Goal: Task Accomplishment & Management: Use online tool/utility

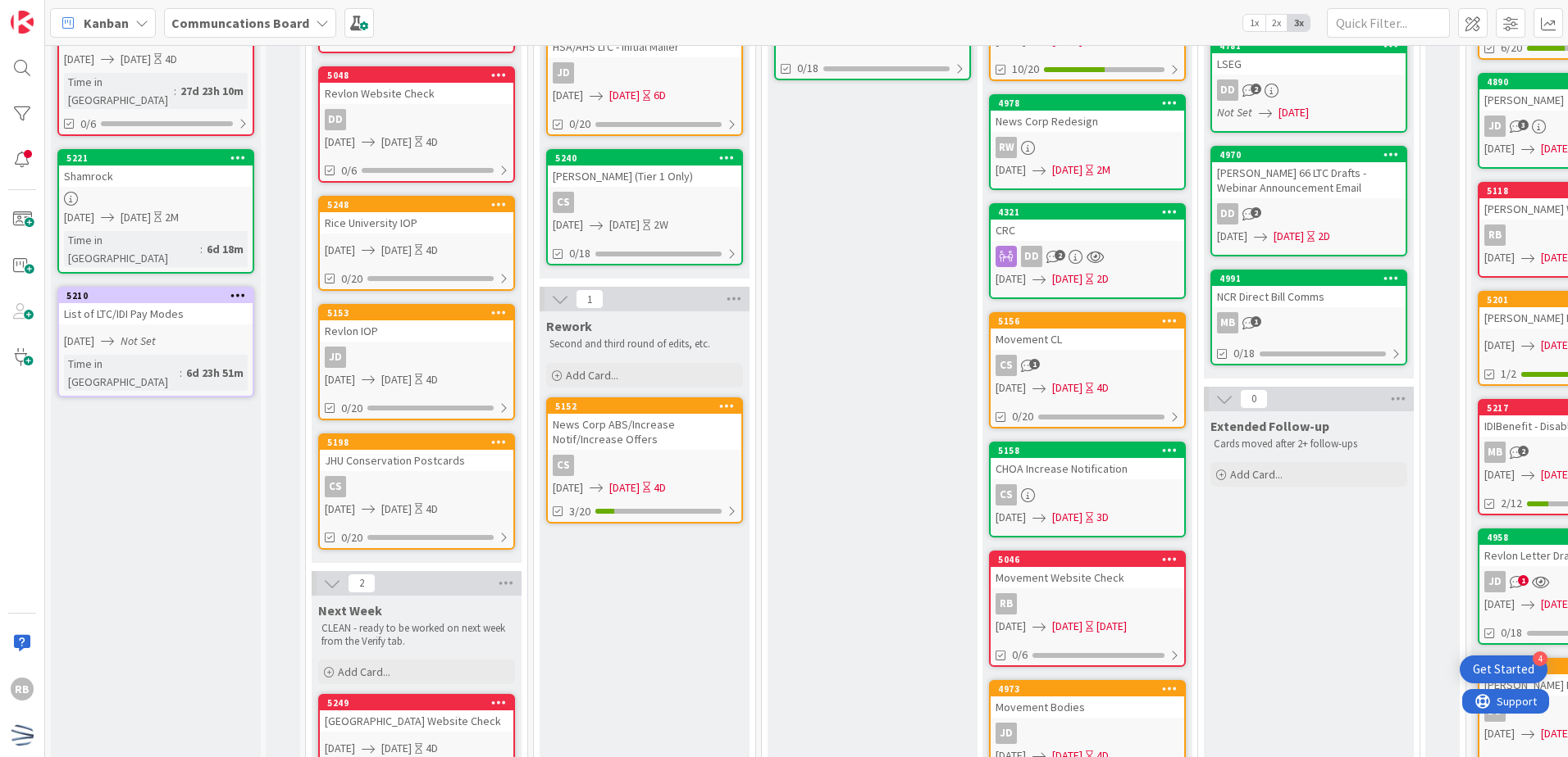
scroll to position [669, 0]
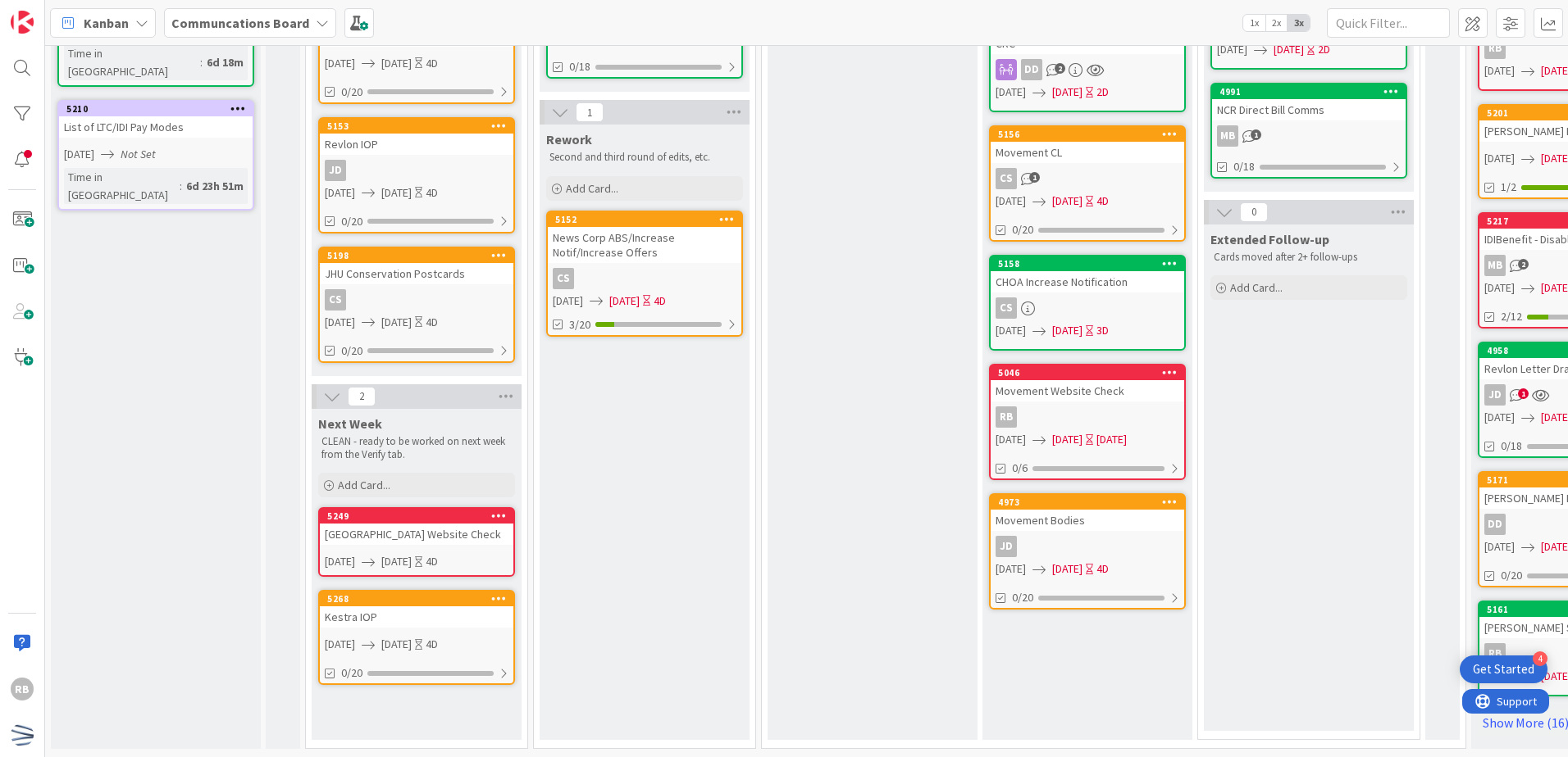
click at [1161, 406] on div "RB" at bounding box center [1087, 416] width 194 height 21
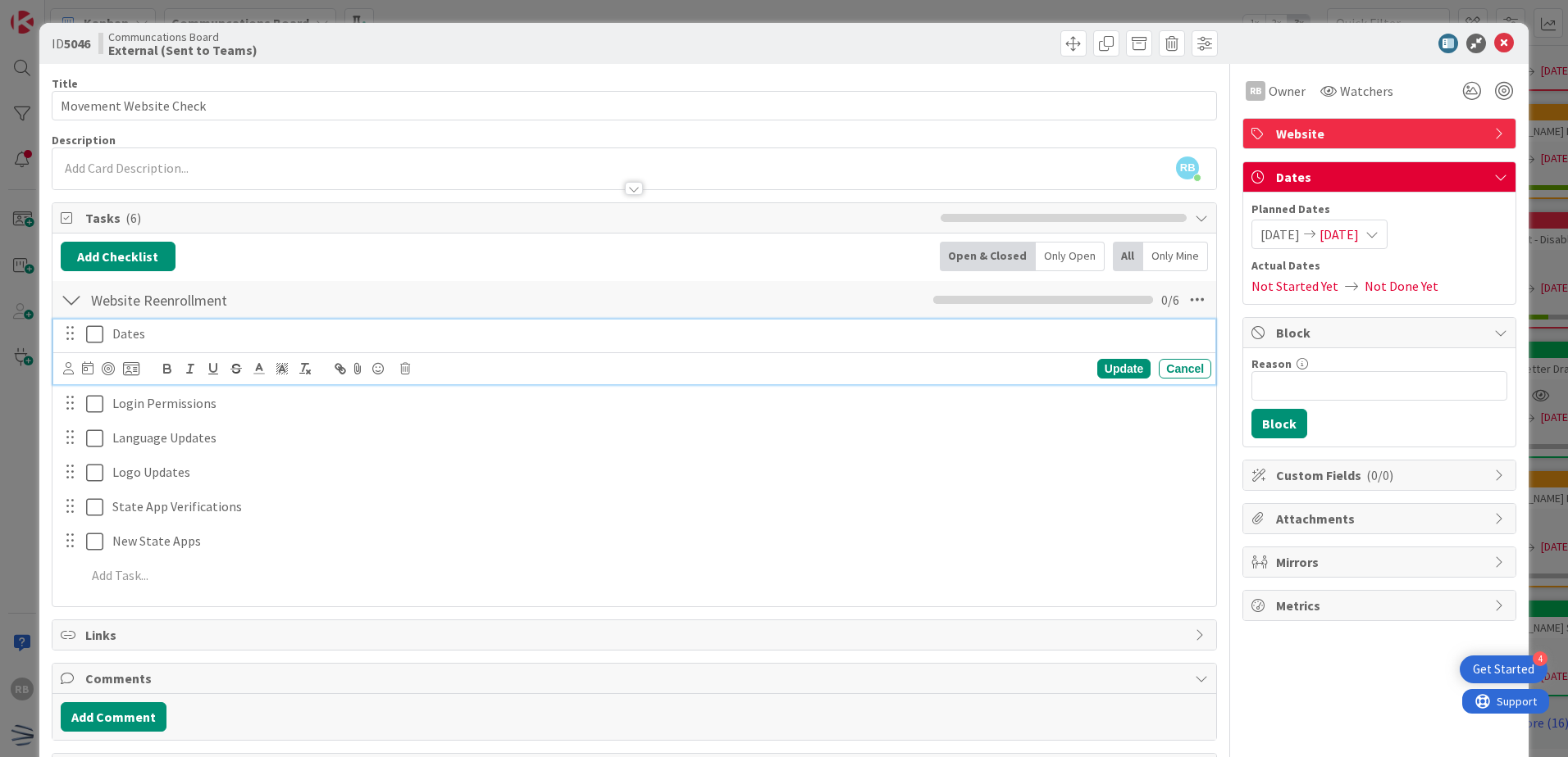
click at [94, 335] on icon at bounding box center [94, 334] width 17 height 19
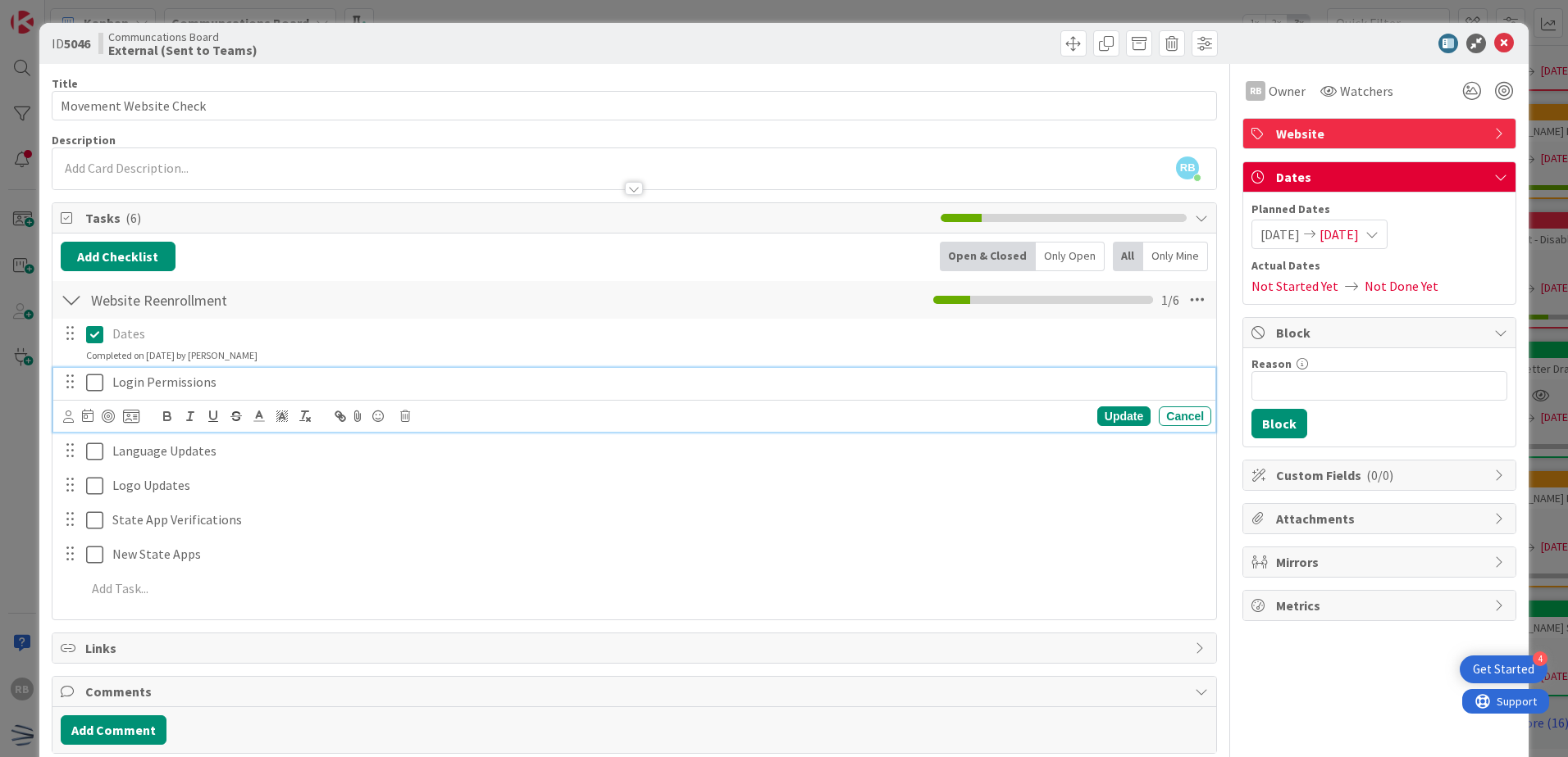
click at [97, 395] on button at bounding box center [95, 382] width 19 height 26
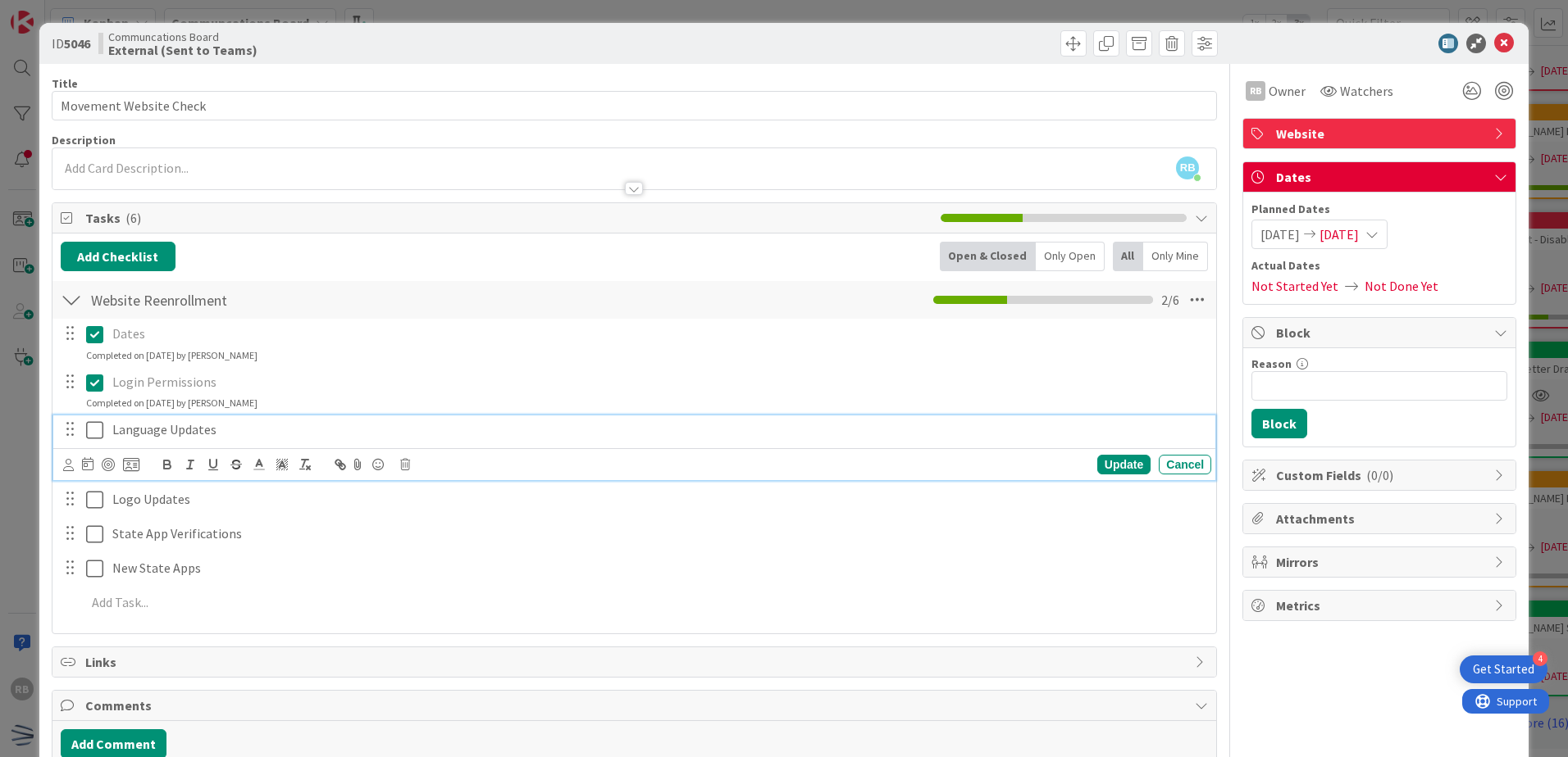
click at [98, 432] on icon at bounding box center [94, 430] width 17 height 19
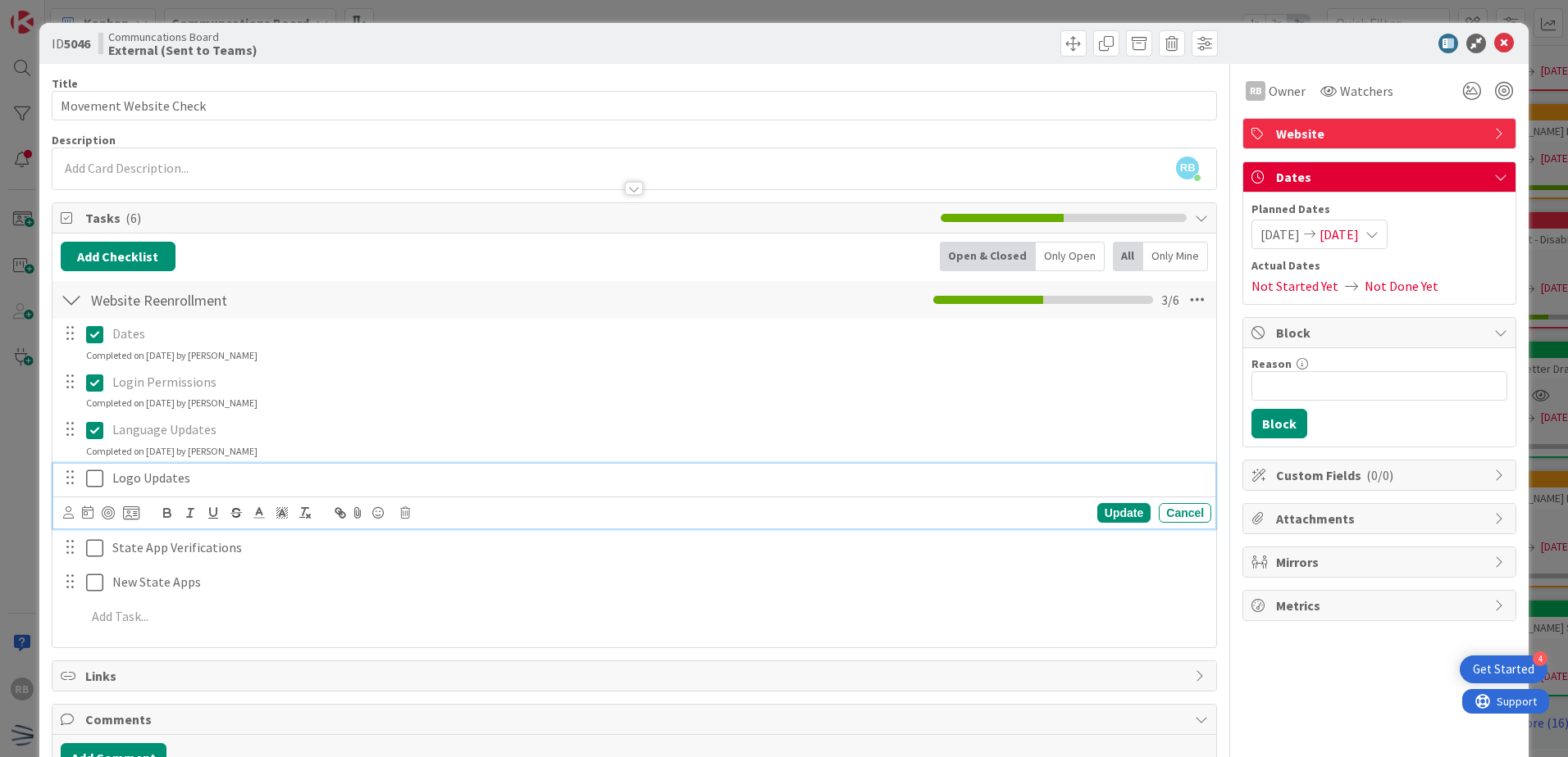
click at [97, 476] on icon at bounding box center [94, 478] width 17 height 19
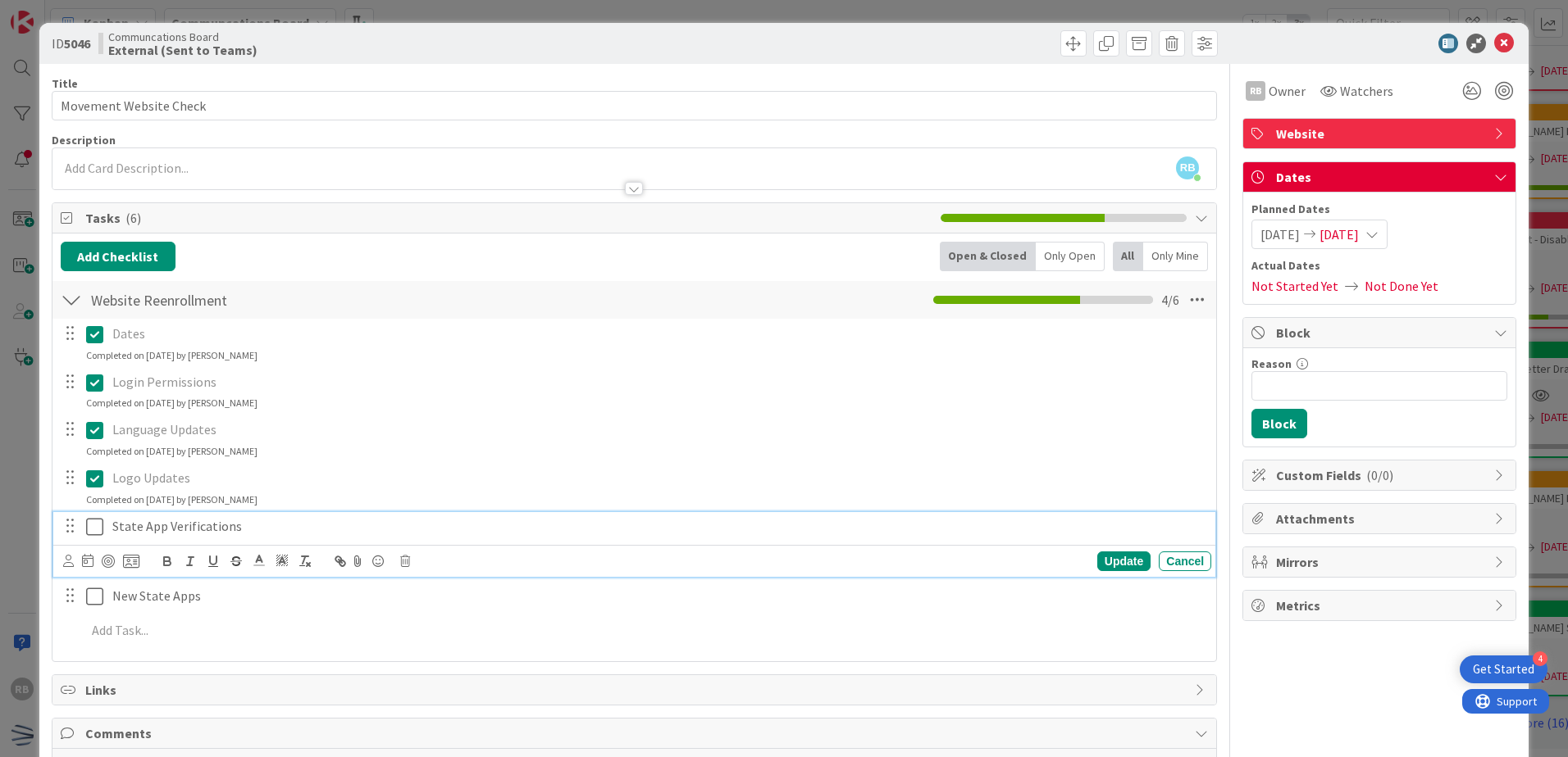
click at [98, 524] on icon at bounding box center [94, 527] width 17 height 19
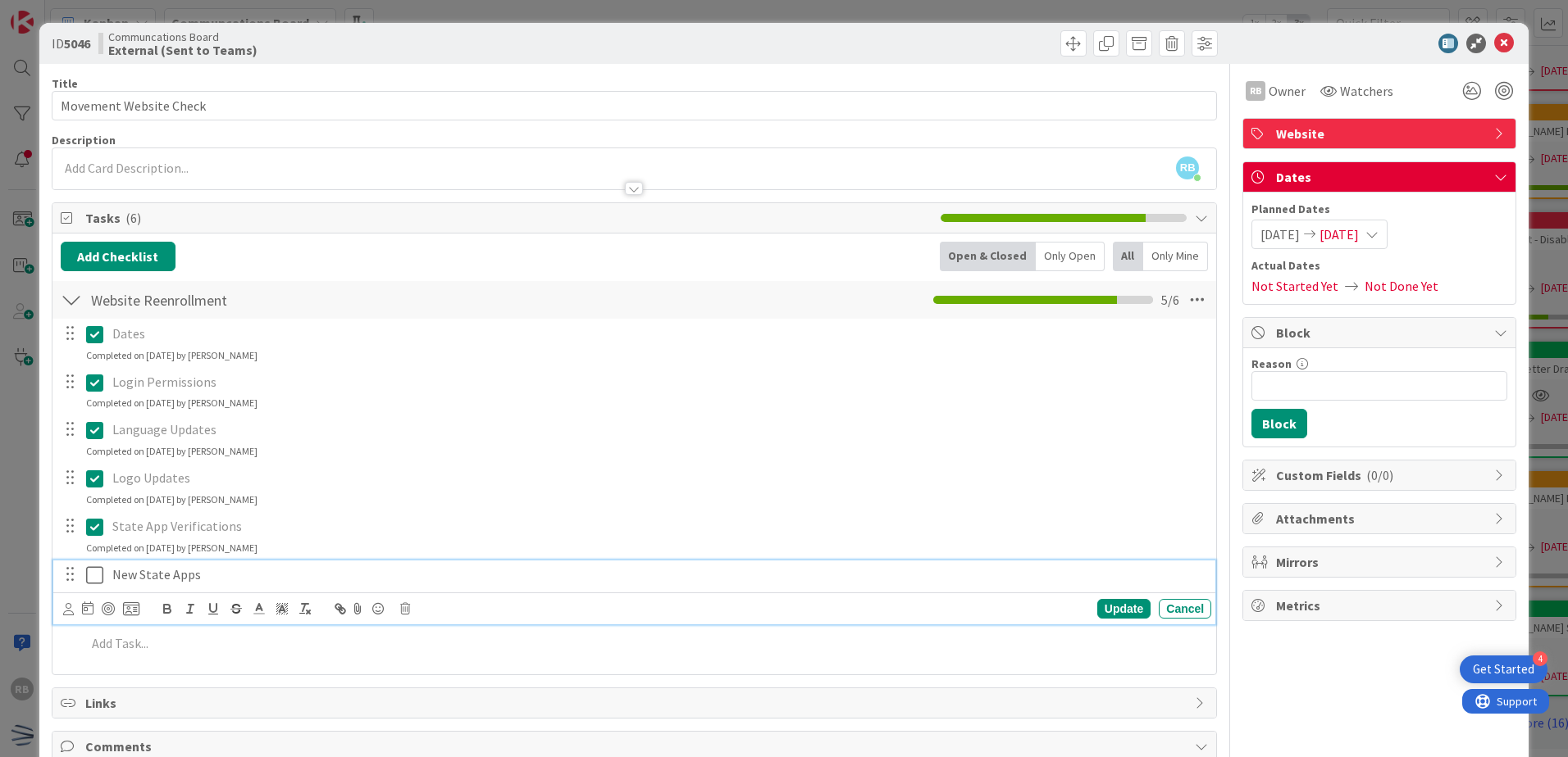
click at [96, 570] on icon at bounding box center [94, 574] width 17 height 19
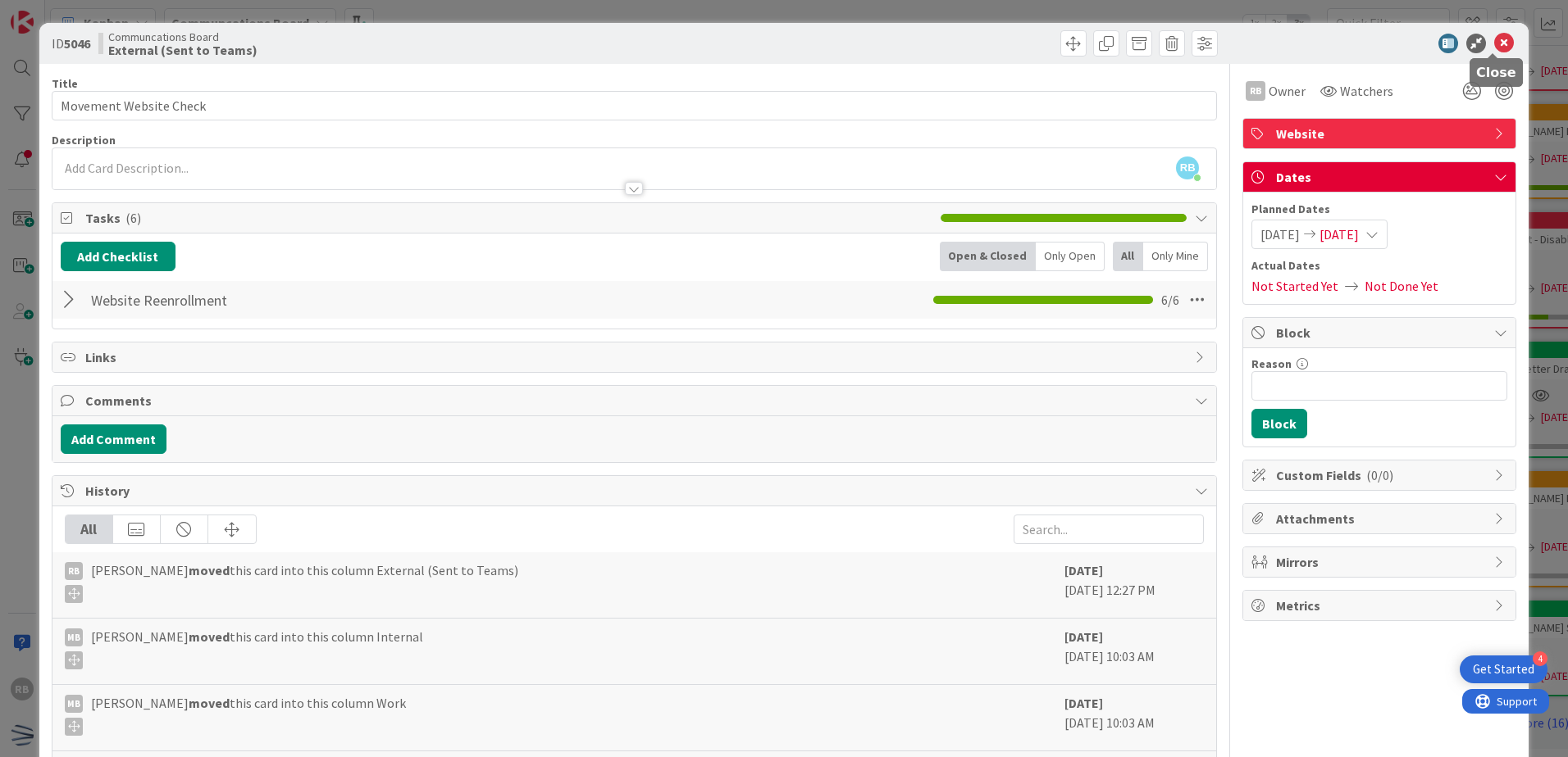
click at [1496, 45] on icon at bounding box center [1503, 43] width 19 height 19
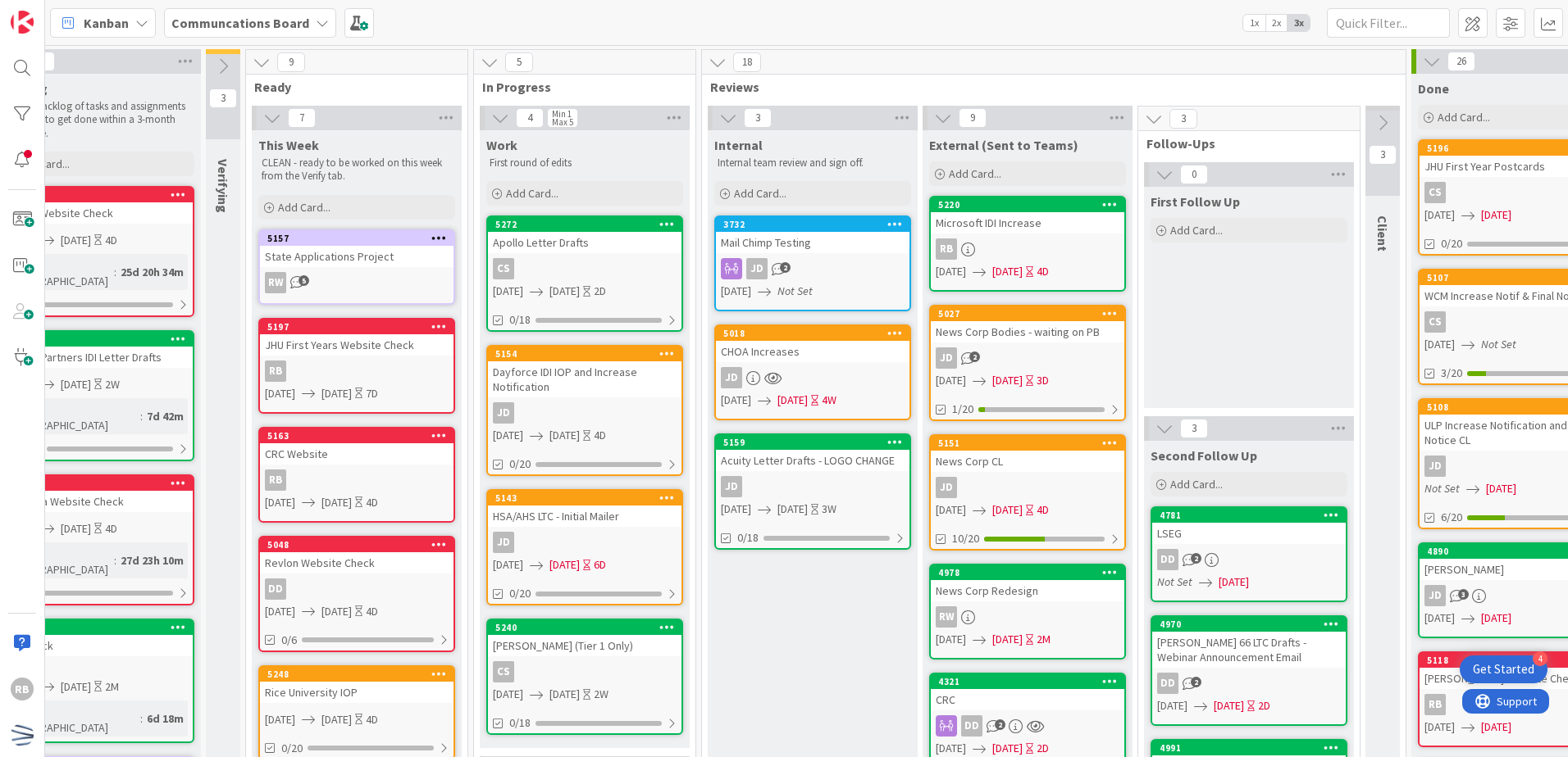
scroll to position [0, 218]
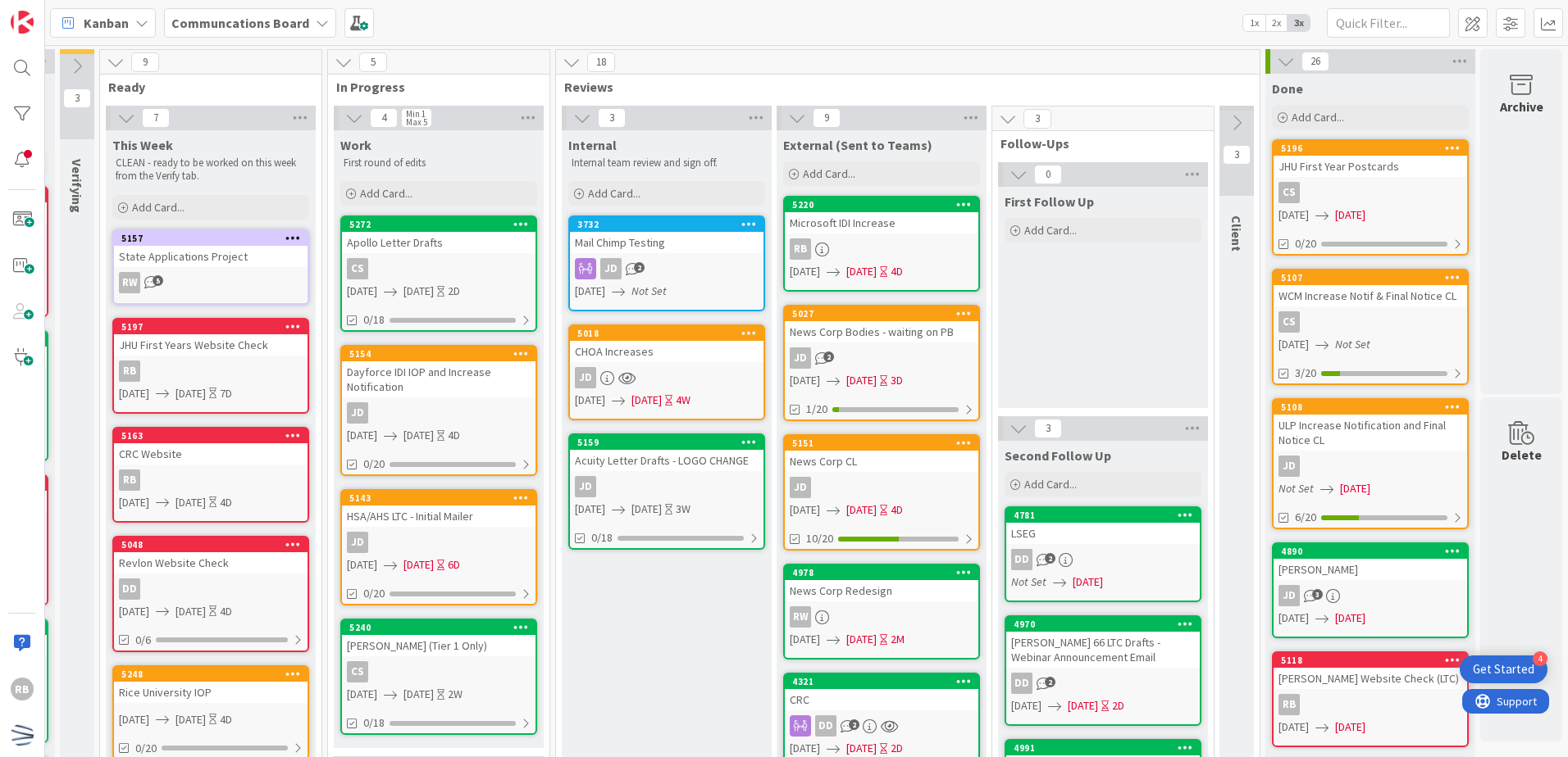
click at [1417, 186] on div "CS" at bounding box center [1370, 192] width 194 height 21
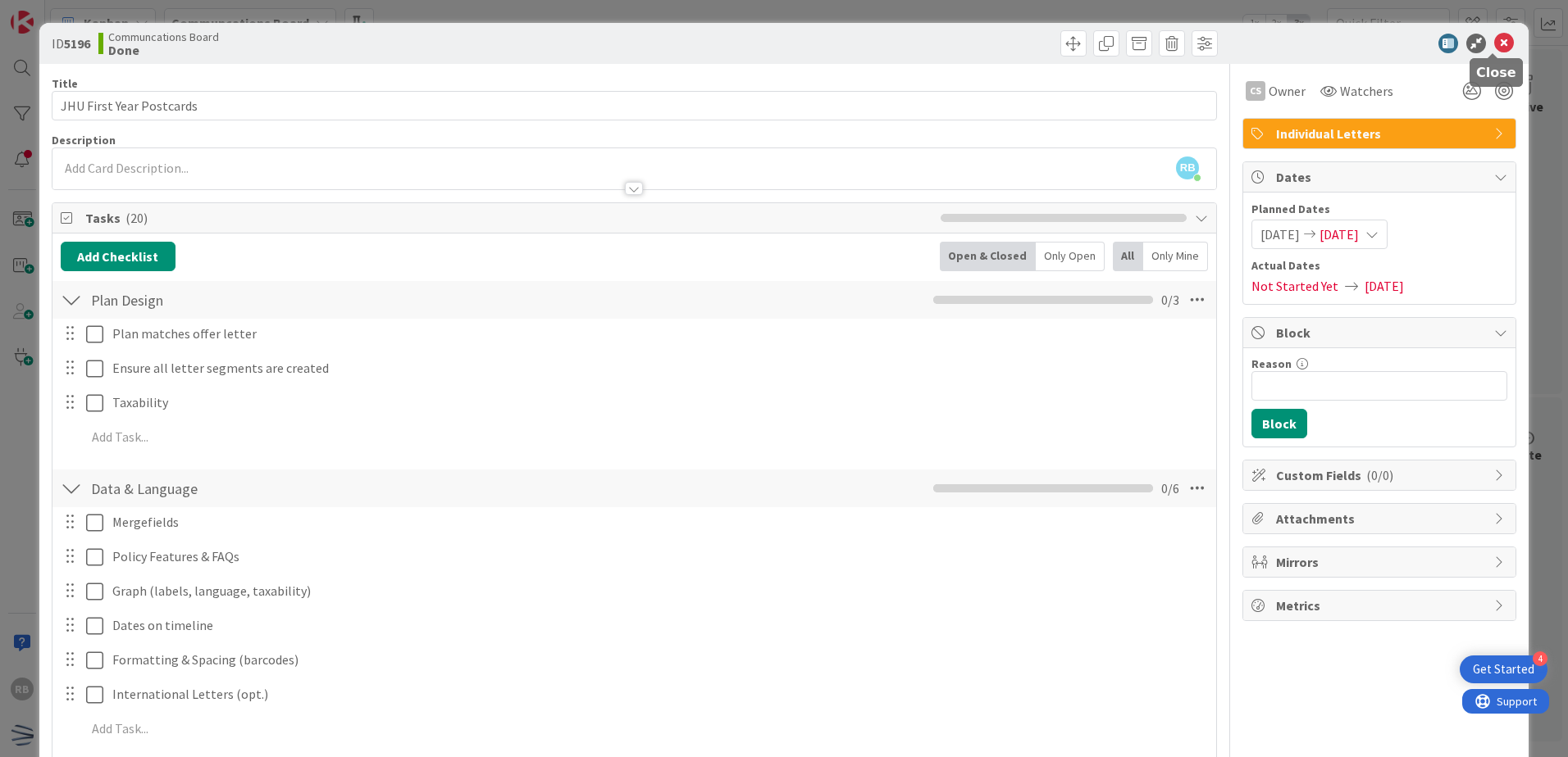
click at [1494, 34] on icon at bounding box center [1503, 43] width 19 height 19
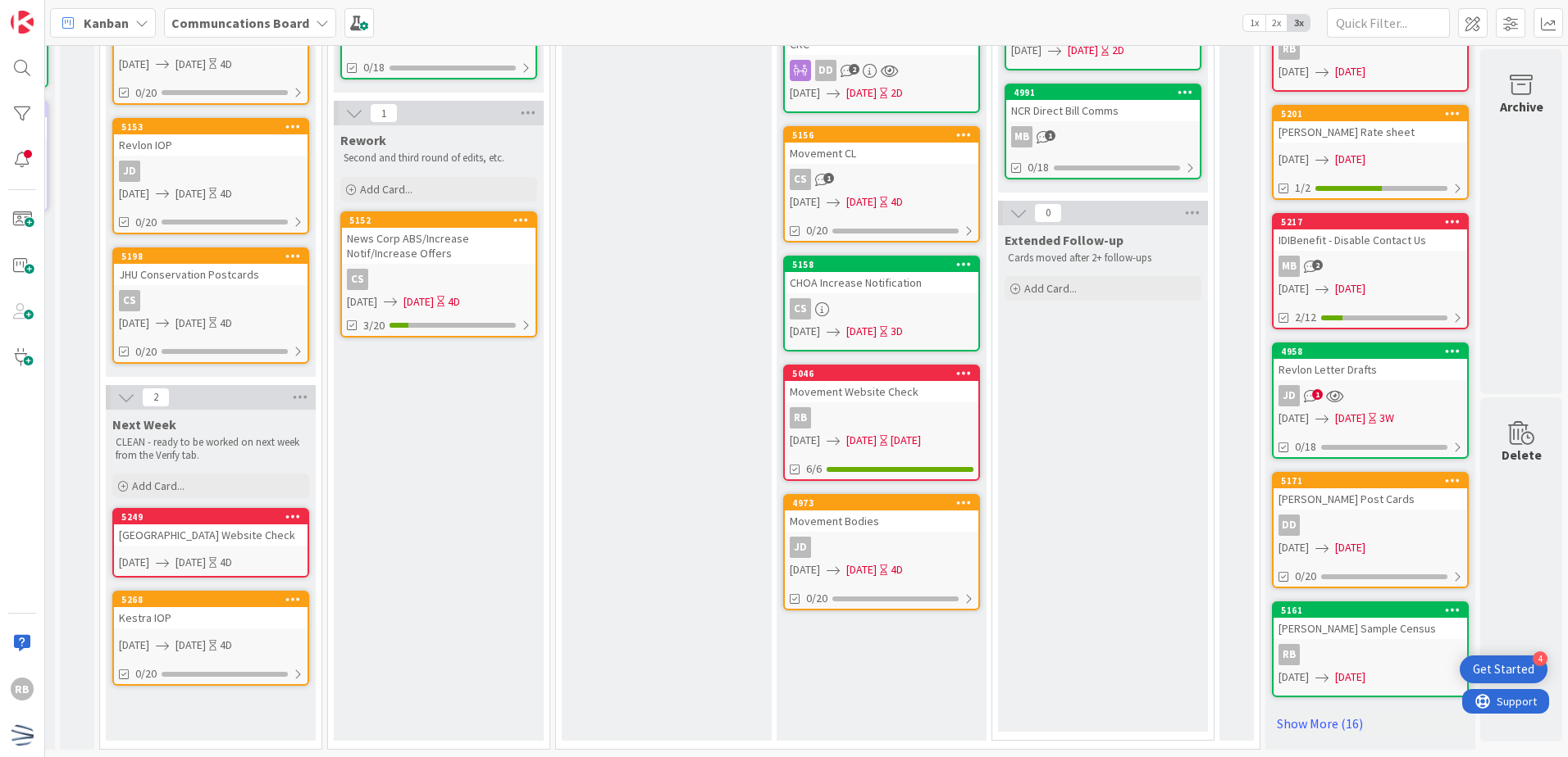
scroll to position [669, 218]
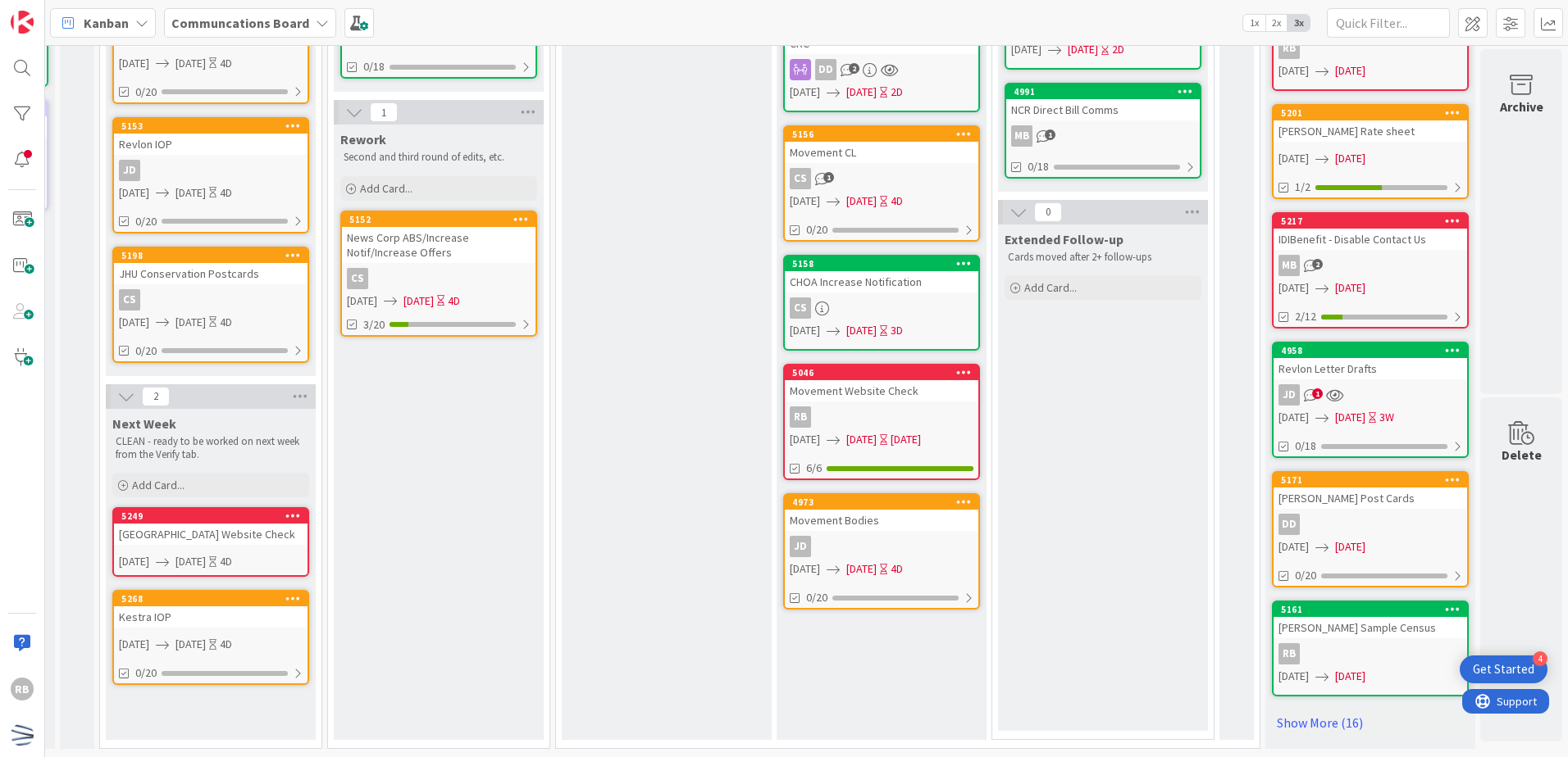
click at [1432, 514] on div "DD" at bounding box center [1370, 524] width 194 height 21
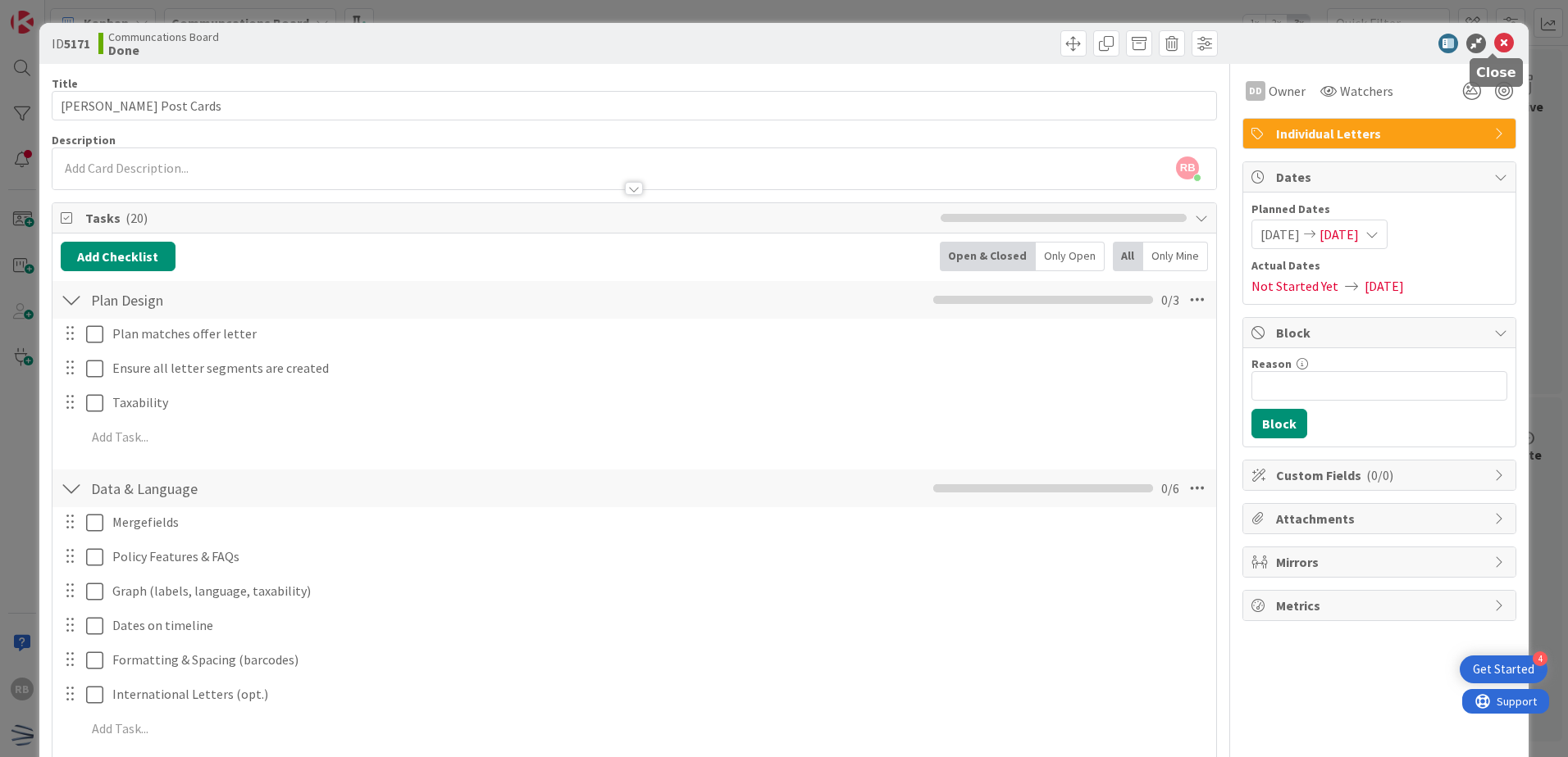
click at [1498, 44] on icon at bounding box center [1503, 43] width 19 height 19
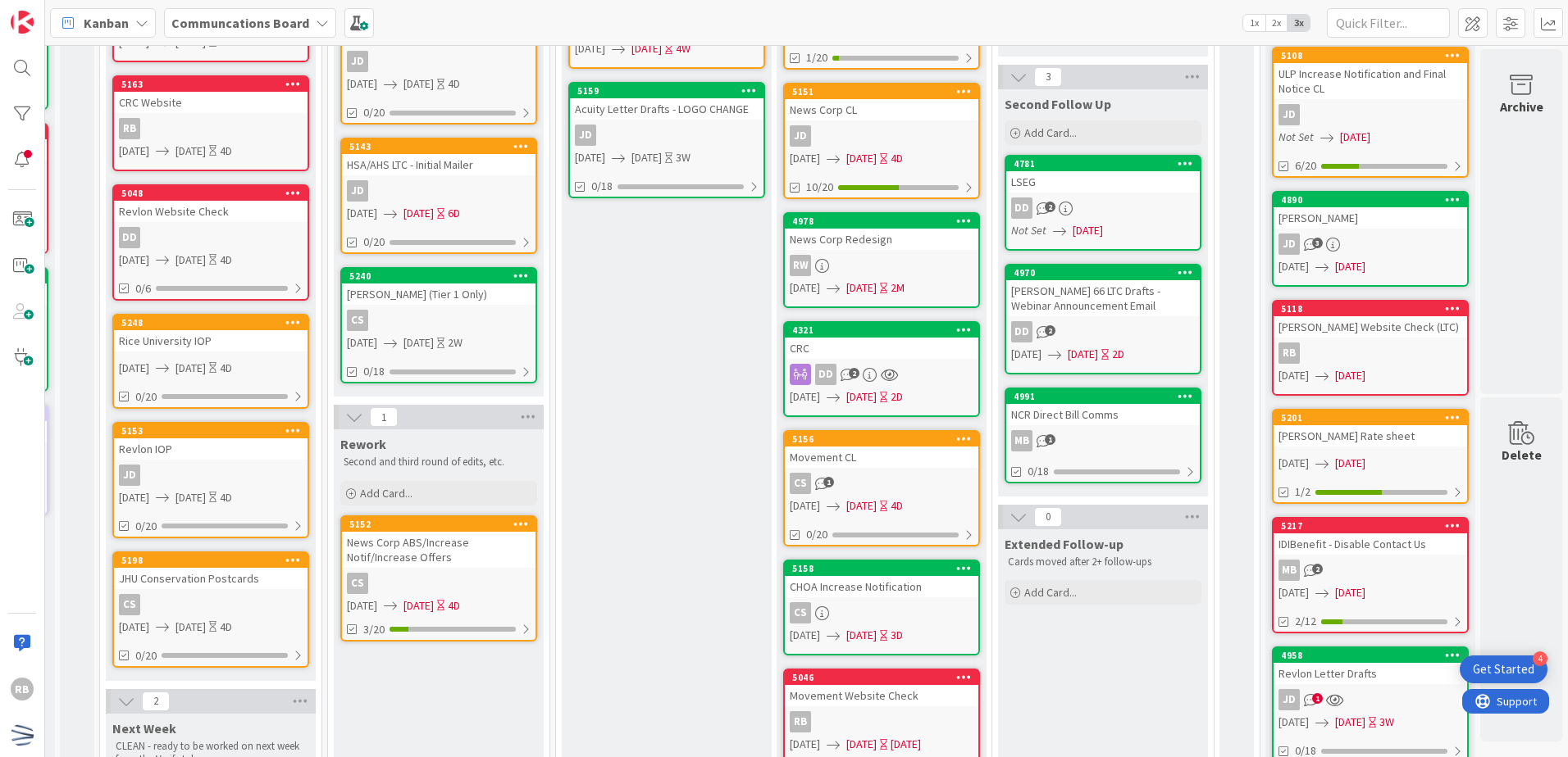
scroll to position [0, 218]
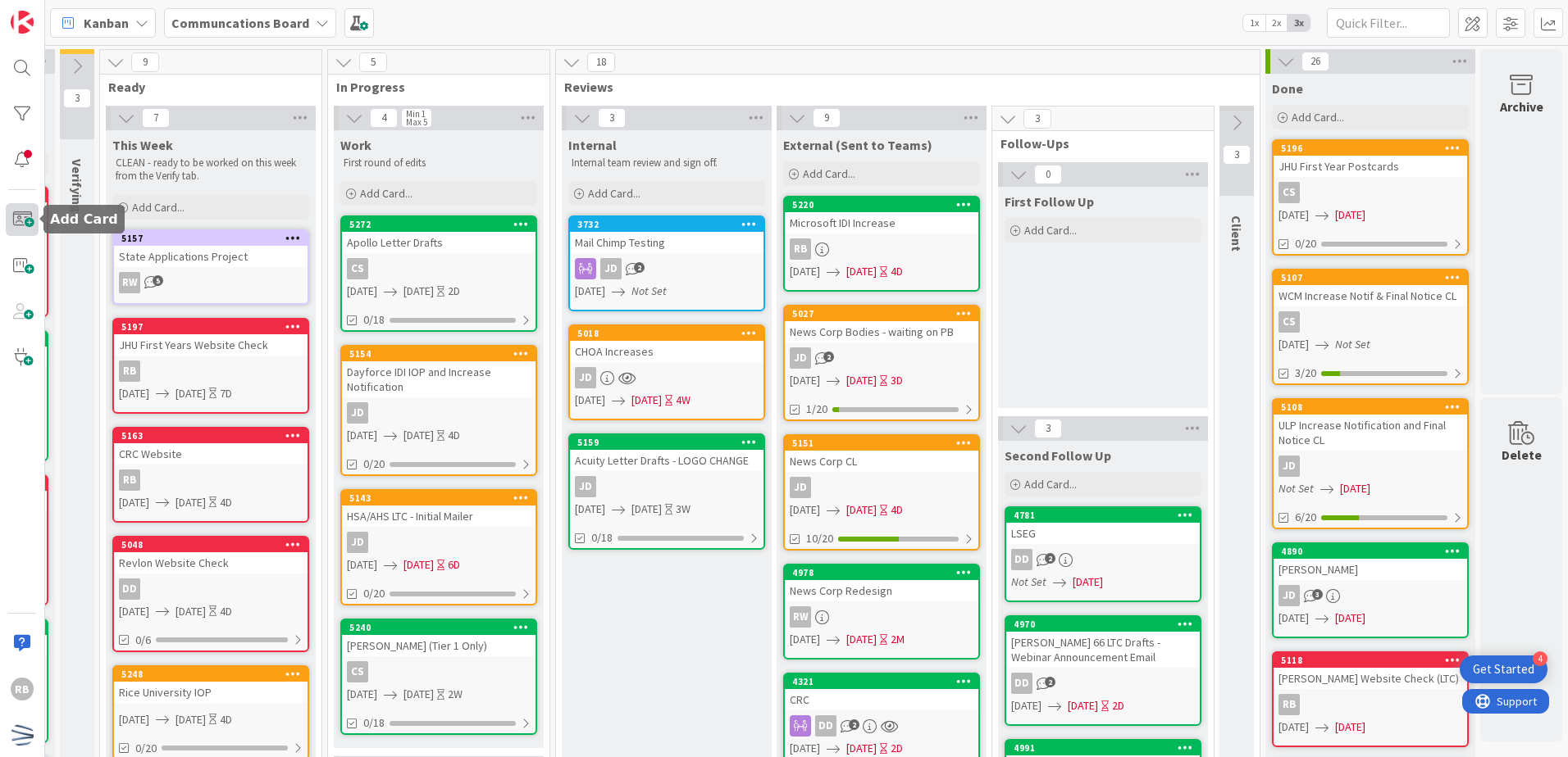
click at [23, 218] on span at bounding box center [22, 220] width 33 height 33
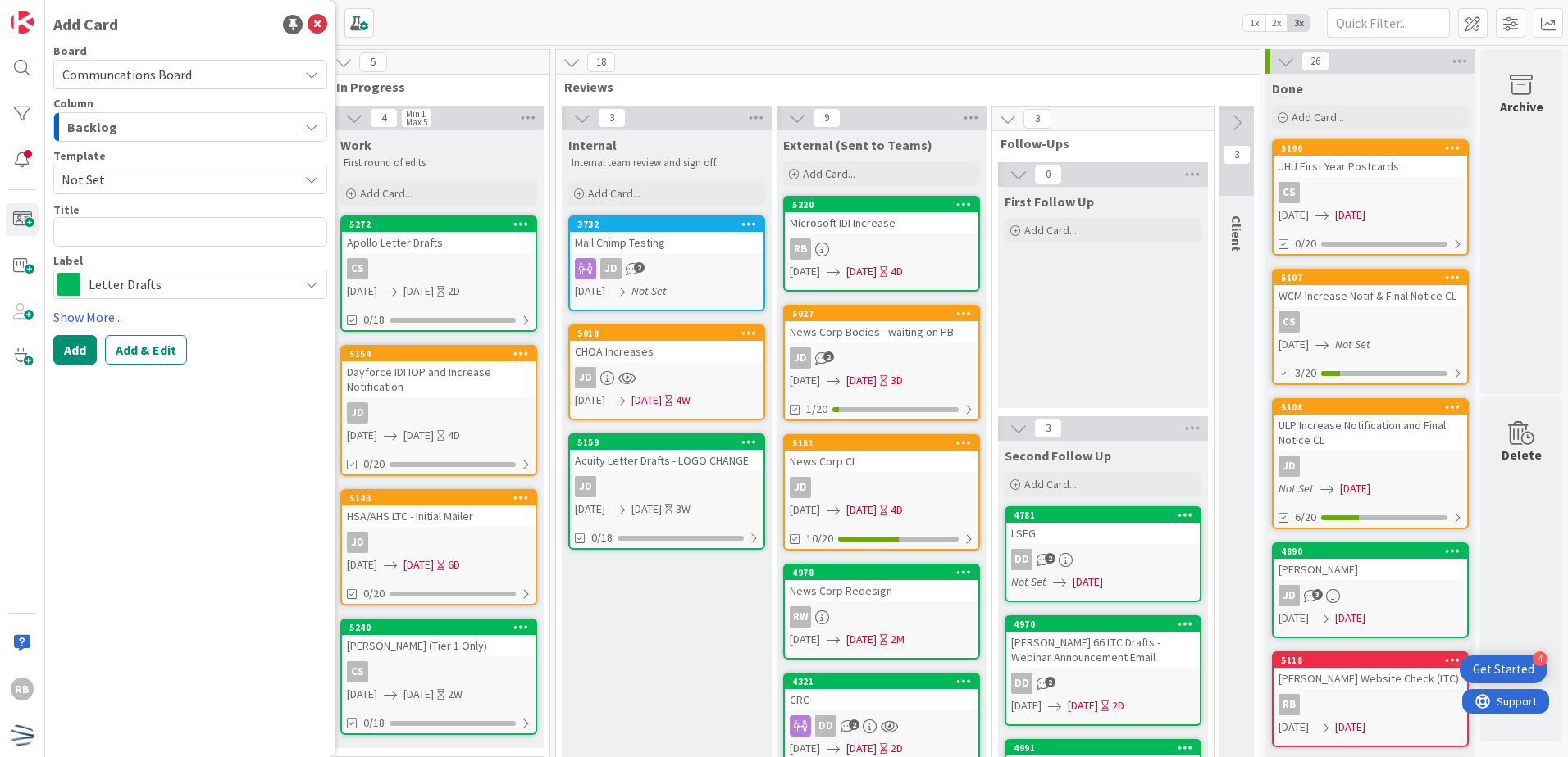
click at [306, 186] on span "Not Set" at bounding box center [189, 179] width 274 height 29
click at [316, 178] on icon at bounding box center [312, 180] width 13 height 13
click at [313, 285] on icon at bounding box center [312, 284] width 13 height 13
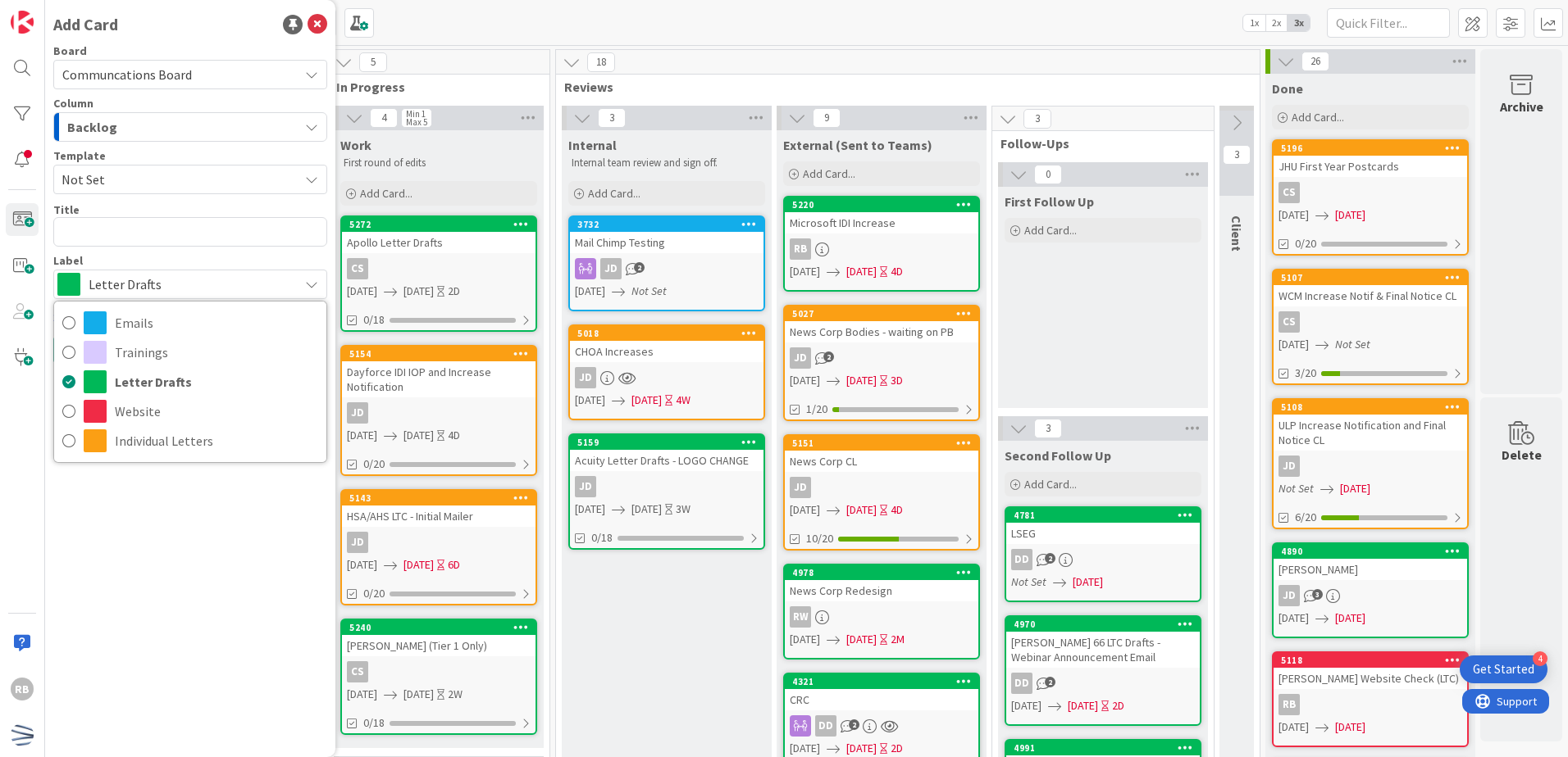
click at [313, 282] on icon at bounding box center [312, 284] width 13 height 13
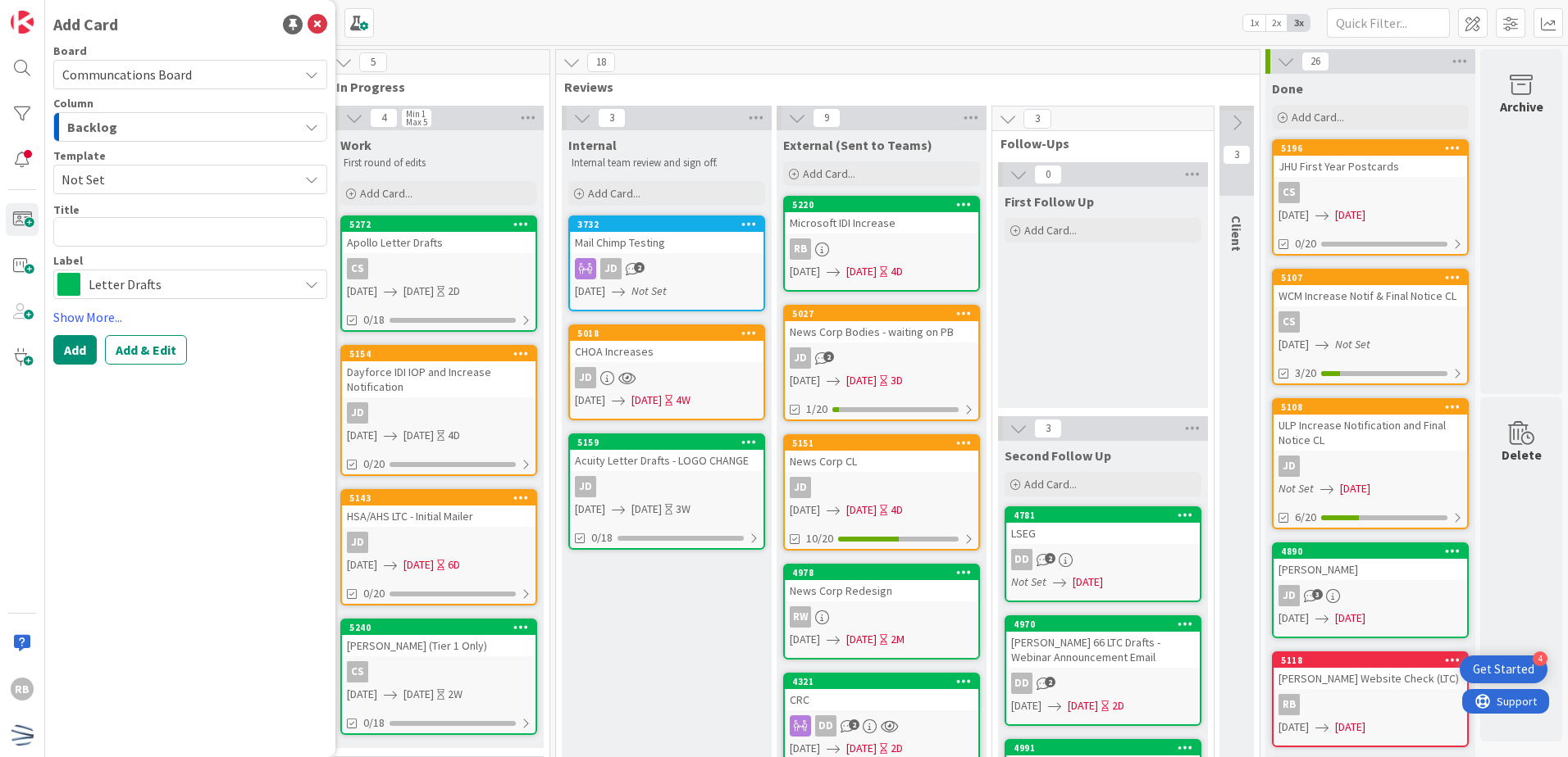
drag, startPoint x: 243, startPoint y: 531, endPoint x: 243, endPoint y: 504, distance: 27.0
click at [243, 530] on div "Add Card Board Communcations Board Column Backlog Template Not Set Not Set Draf…" at bounding box center [190, 378] width 290 height 757
click at [318, 22] on icon at bounding box center [316, 24] width 19 height 19
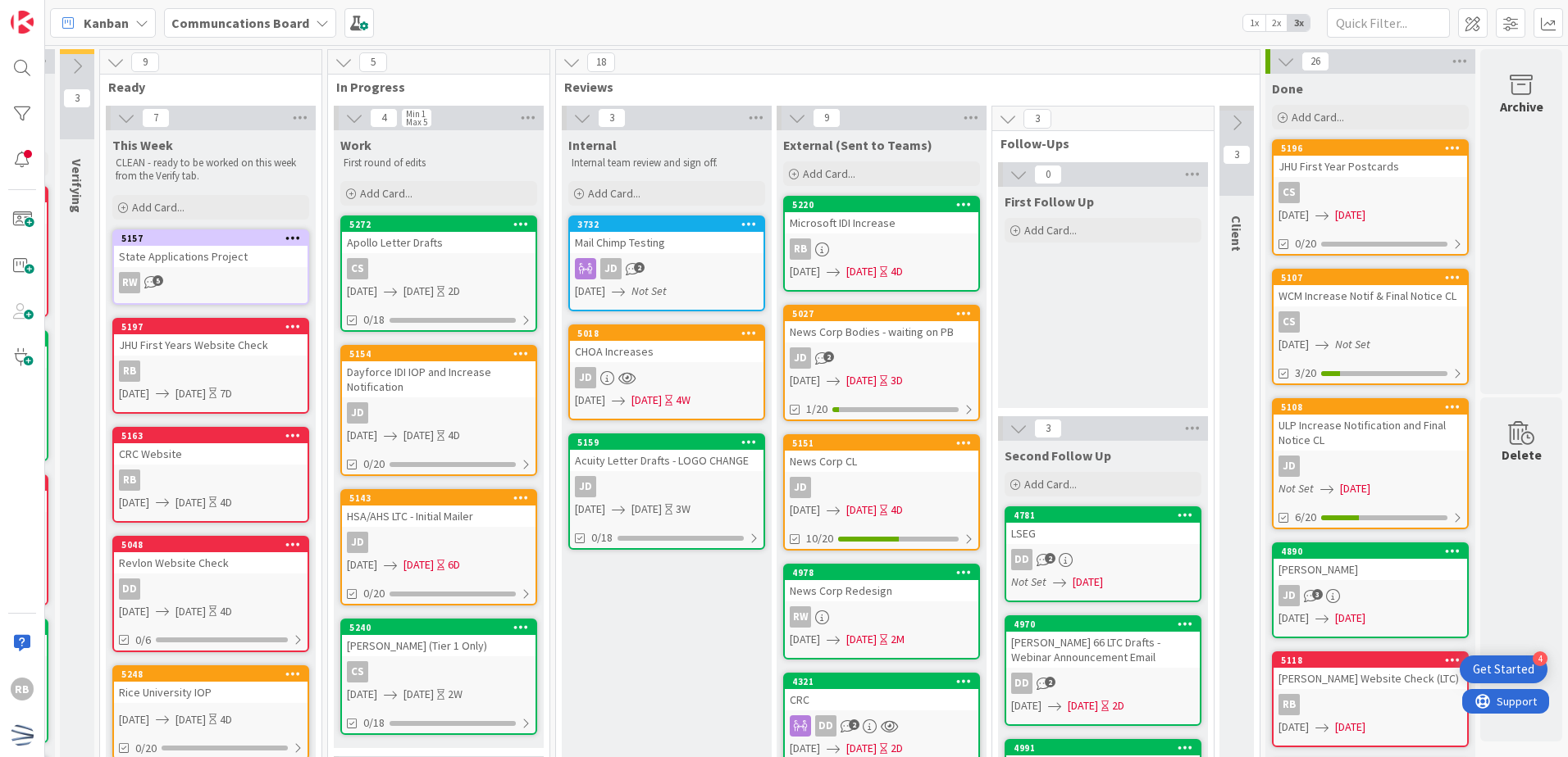
click at [540, 12] on div "Kanban Communcations Board 1x 2x 3x" at bounding box center [807, 23] width 1523 height 45
